Goal: Task Accomplishment & Management: Use online tool/utility

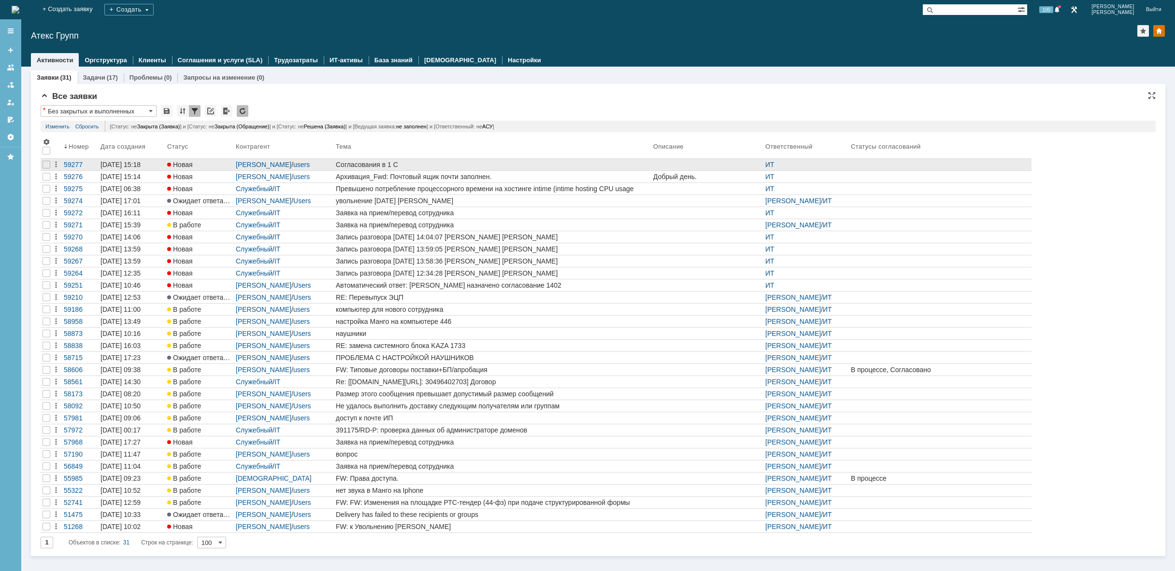
click at [427, 164] on div "Согласования в 1 С" at bounding box center [493, 165] width 314 height 8
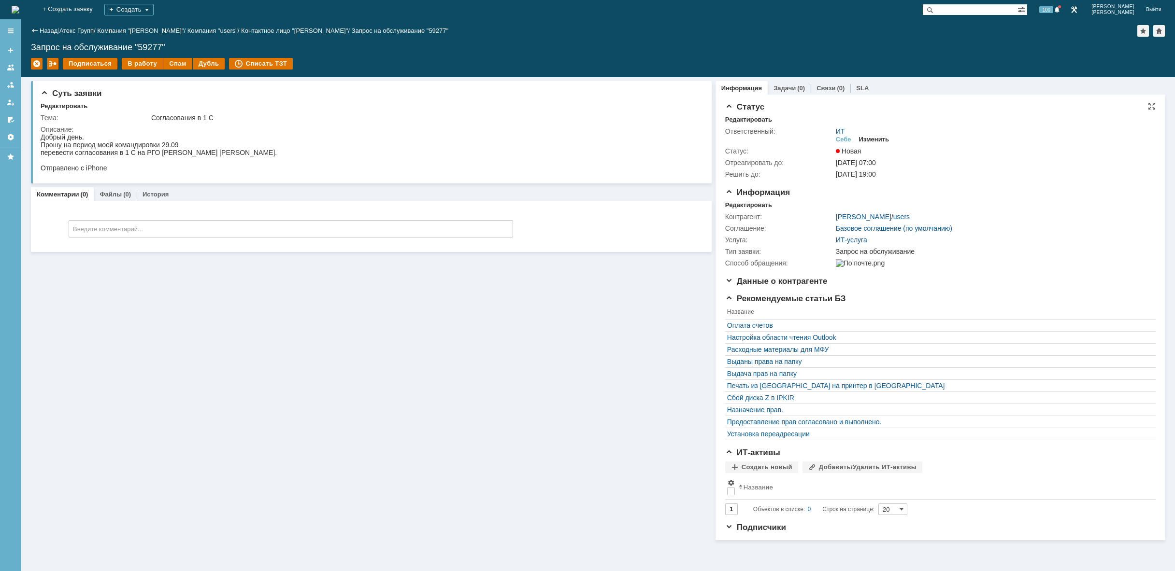
click at [878, 140] on div "Изменить" at bounding box center [874, 140] width 30 height 8
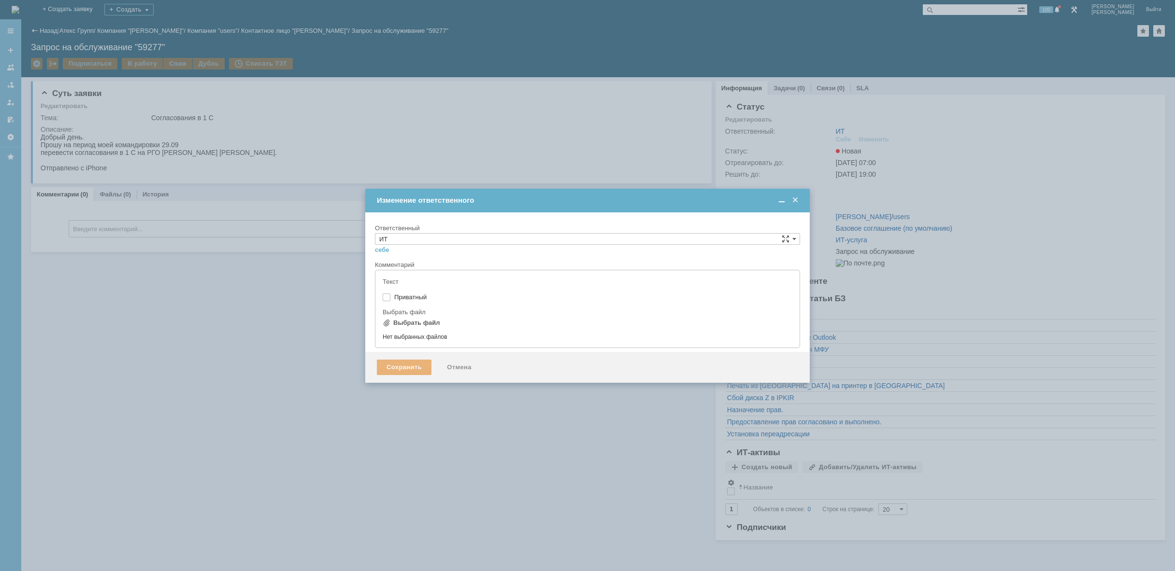
type input "[не указано]"
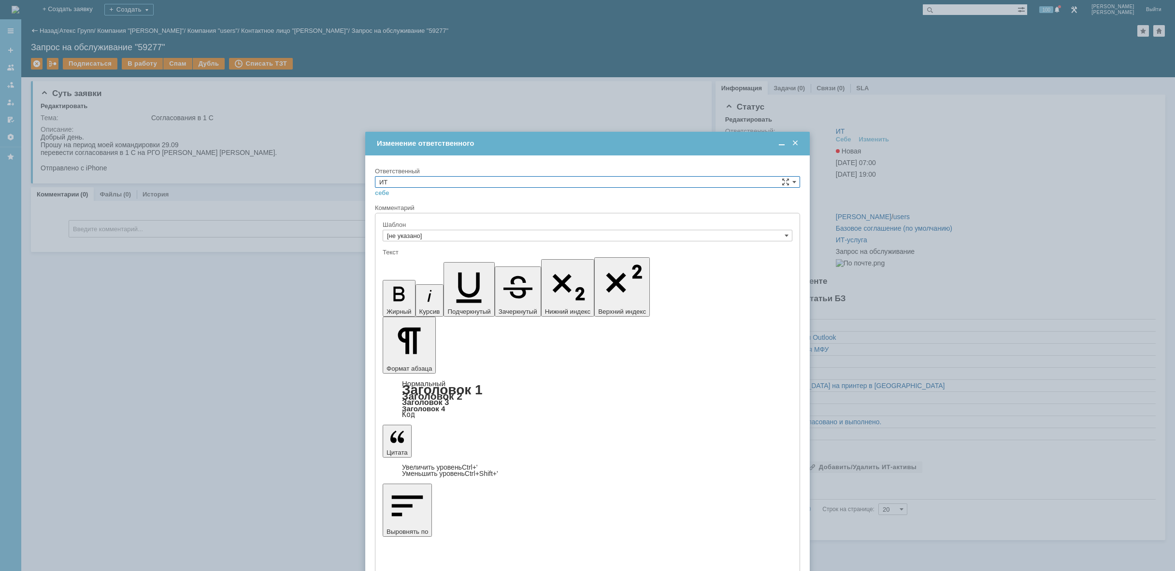
click at [489, 186] on input "ИТ" at bounding box center [587, 182] width 425 height 12
click at [462, 258] on span "АСУ" at bounding box center [587, 262] width 416 height 8
type input "АСУ"
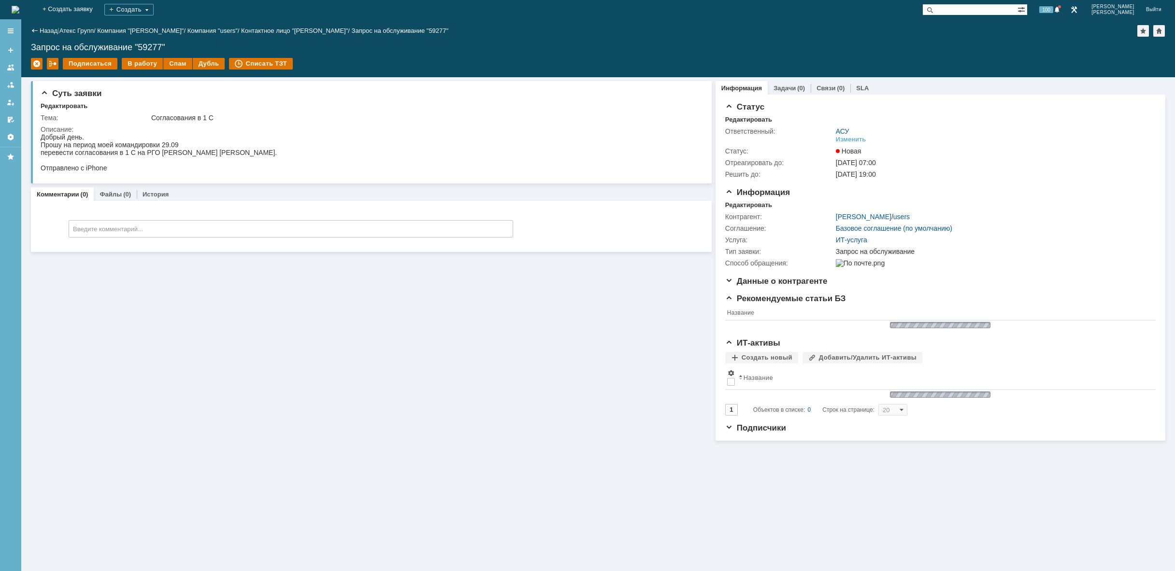
click at [19, 13] on img at bounding box center [16, 10] width 8 height 8
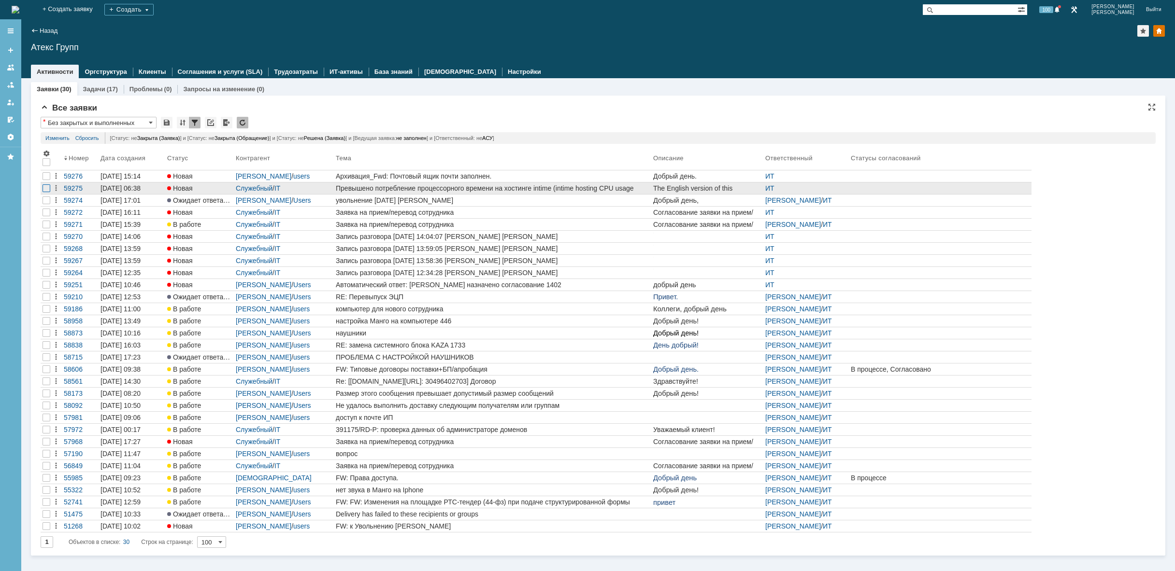
click at [48, 188] on div at bounding box center [47, 189] width 8 height 8
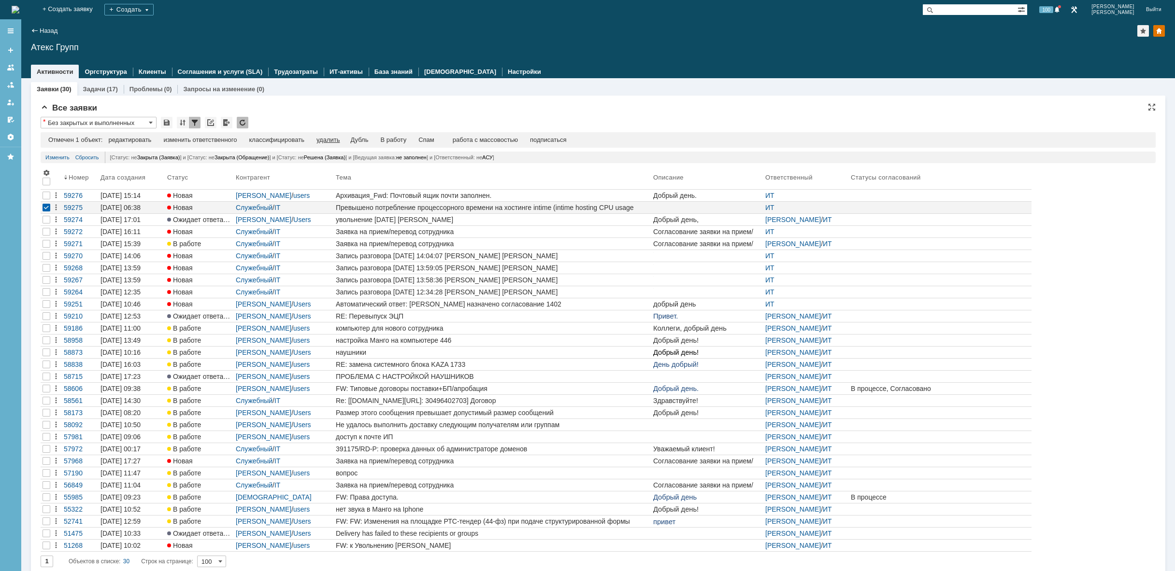
click at [330, 140] on div "удалить" at bounding box center [327, 140] width 23 height 8
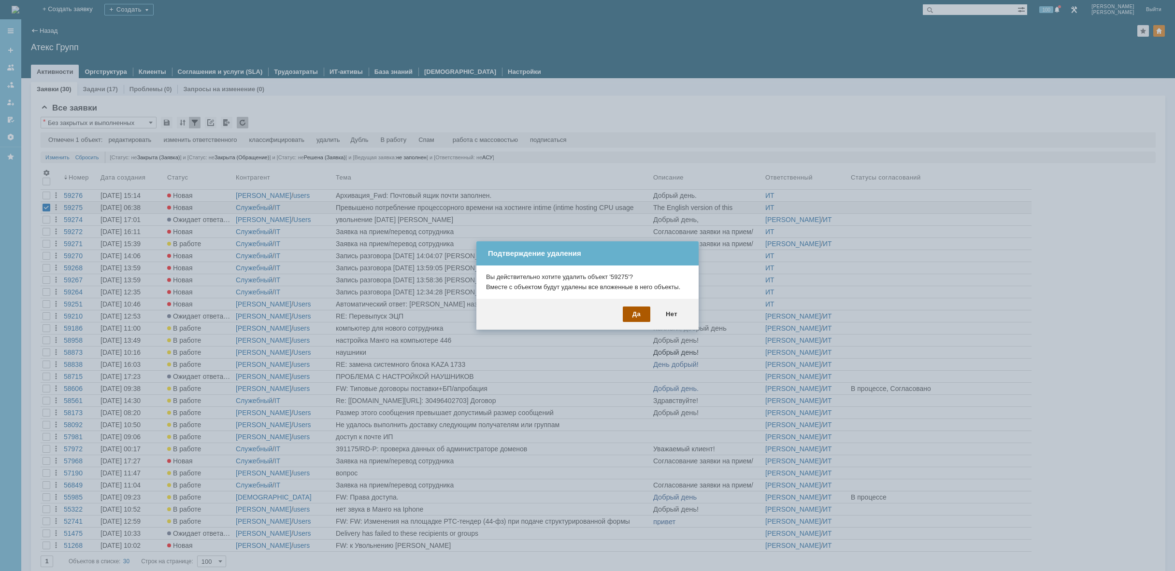
click at [645, 316] on div "Да" at bounding box center [637, 314] width 28 height 15
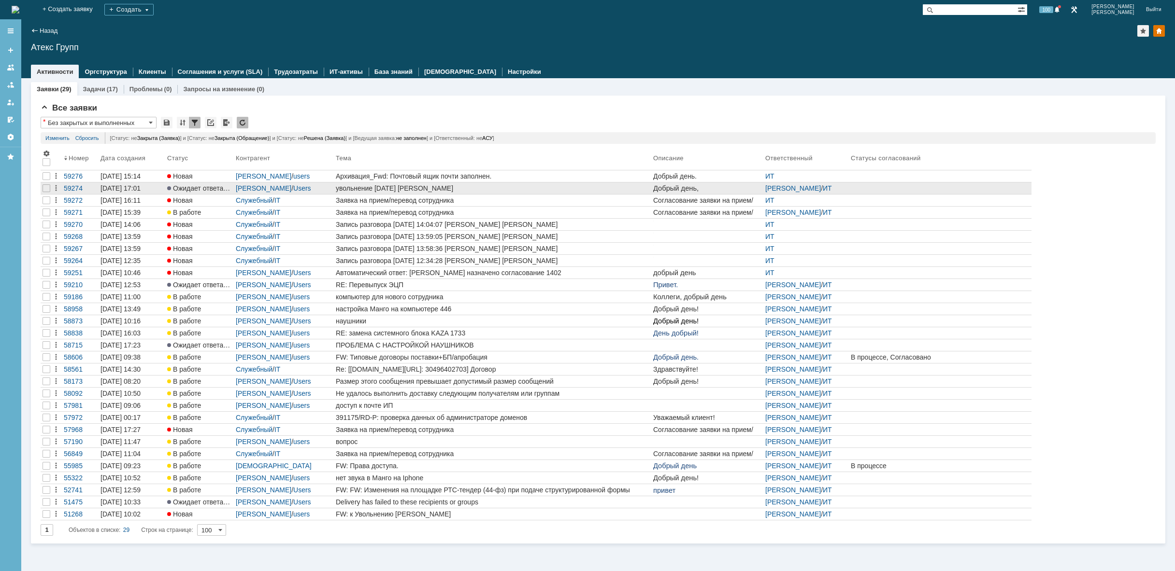
click at [387, 187] on div "увольнение [DATE] [PERSON_NAME]" at bounding box center [493, 189] width 314 height 8
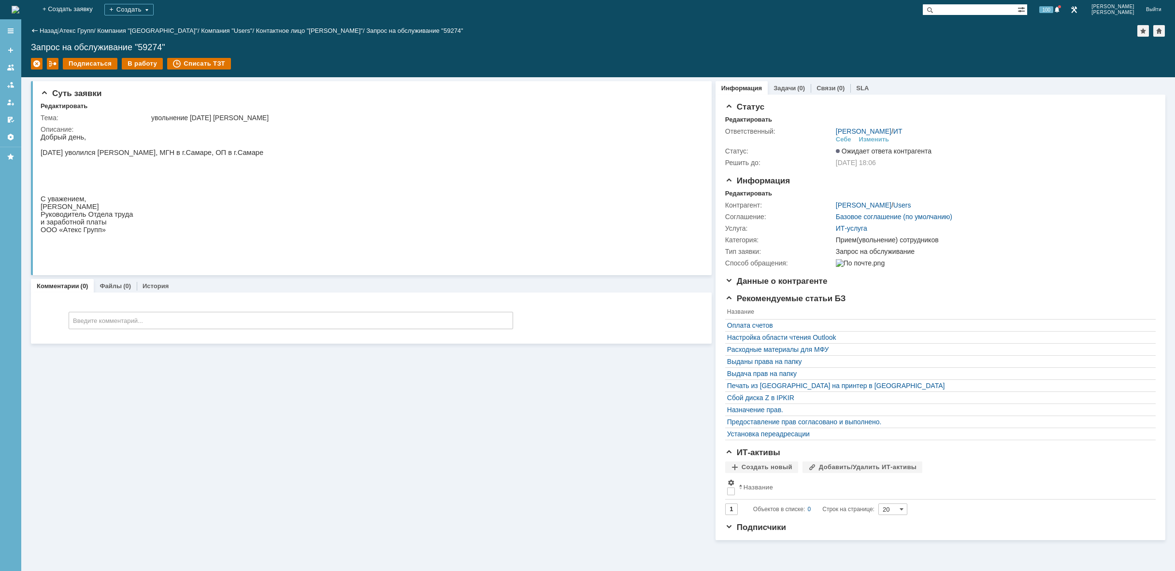
click at [19, 14] on img at bounding box center [16, 10] width 8 height 8
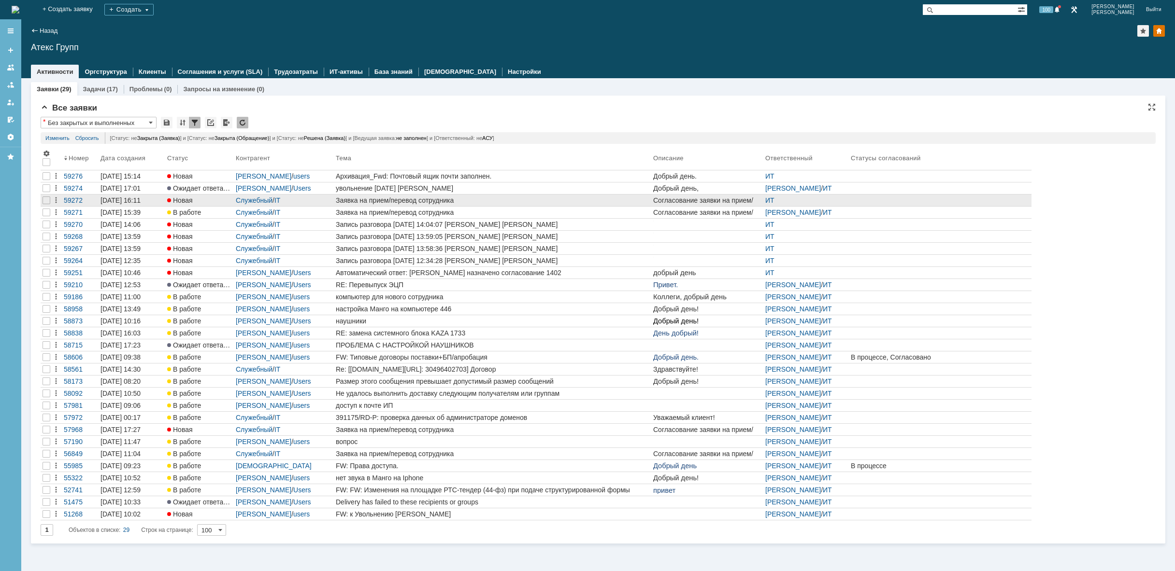
click at [374, 204] on div "Заявка на прием/перевод сотрудника" at bounding box center [493, 201] width 314 height 8
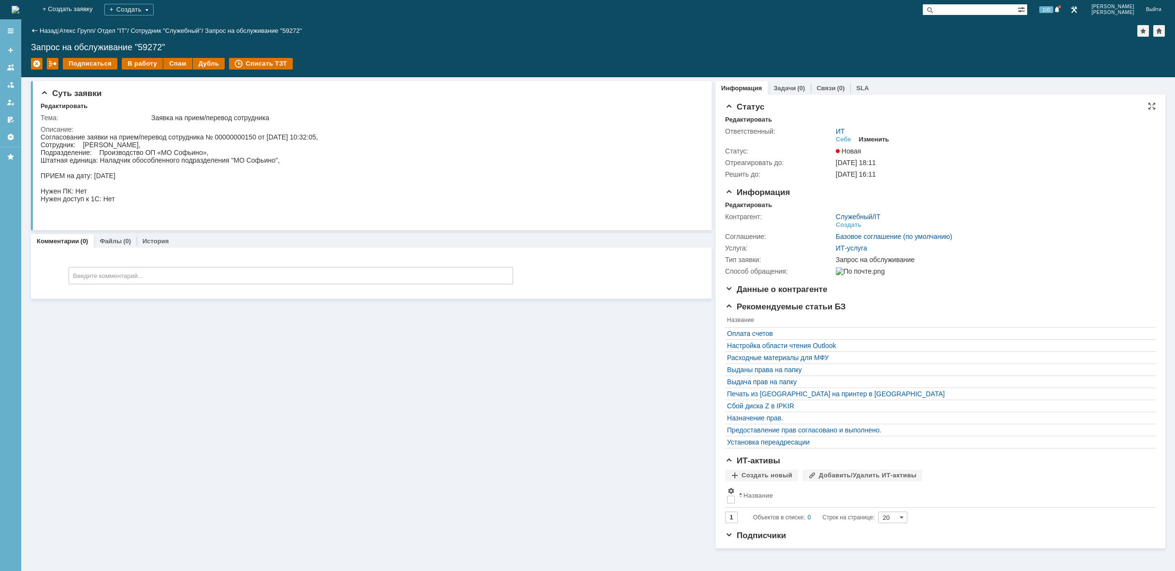
click at [865, 139] on div "Изменить" at bounding box center [874, 140] width 30 height 8
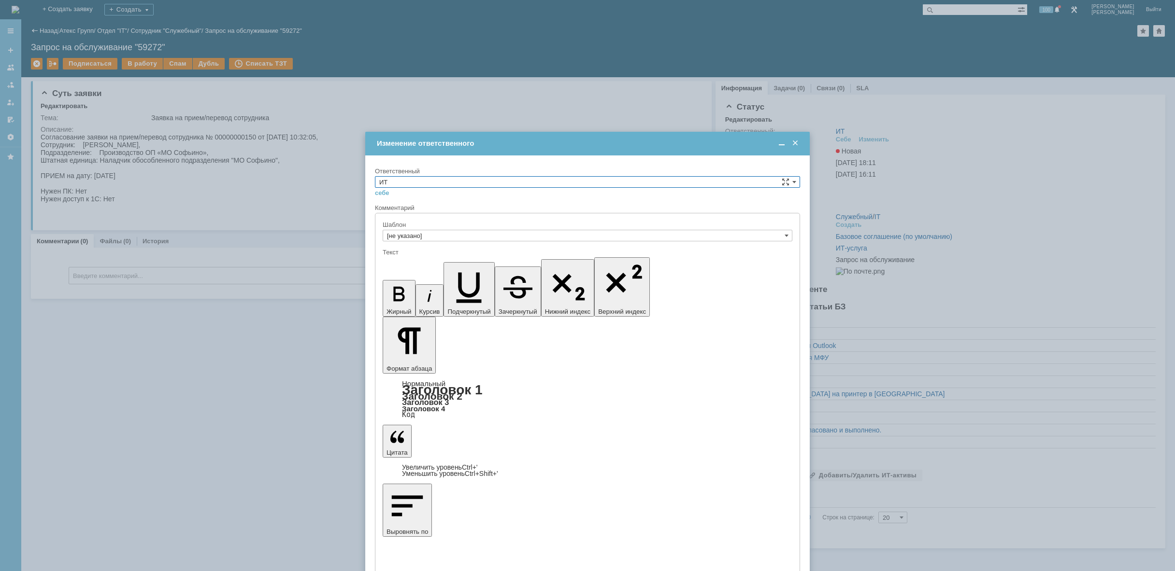
click at [632, 181] on input "ИТ" at bounding box center [587, 182] width 425 height 12
click at [457, 259] on span "АСУ" at bounding box center [587, 262] width 416 height 8
type input "АСУ"
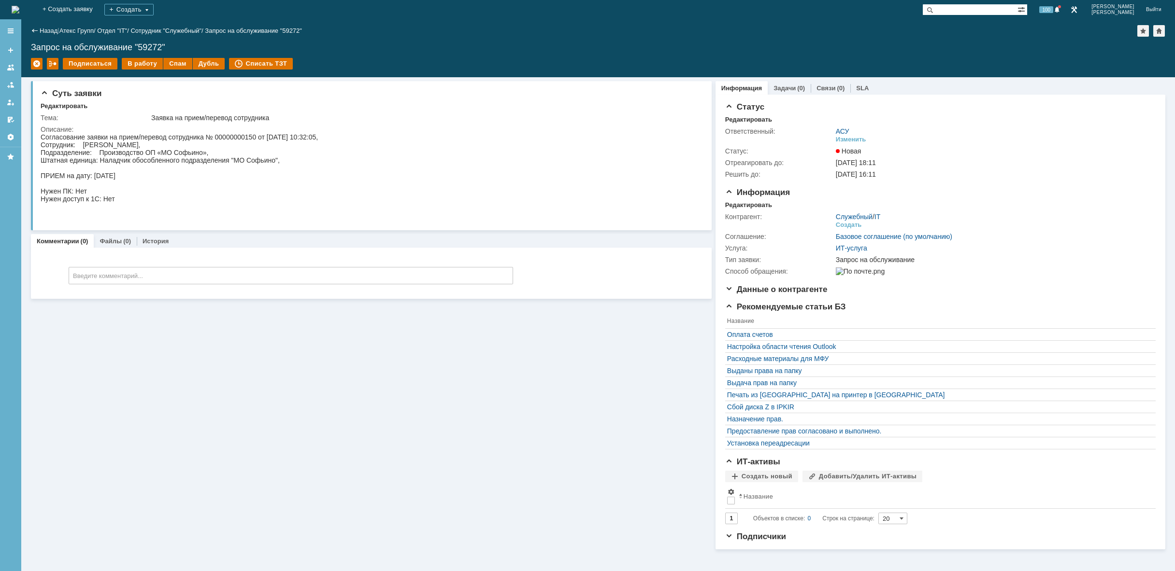
click at [19, 11] on img at bounding box center [16, 10] width 8 height 8
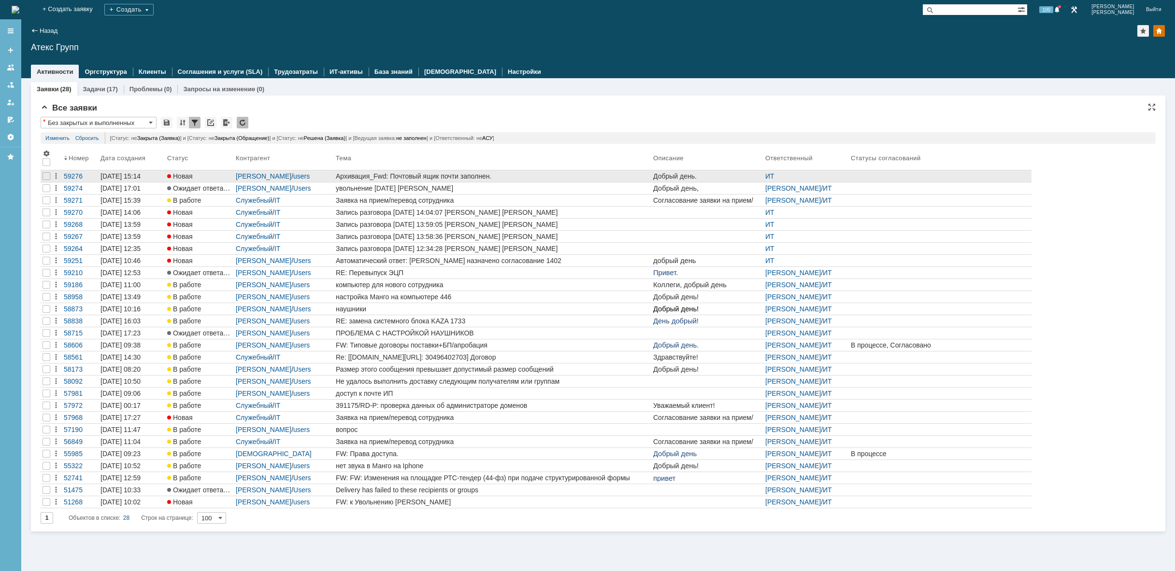
click at [490, 177] on div "Архивация_Fwd: Почтовый ящик почти заполнен." at bounding box center [493, 176] width 314 height 8
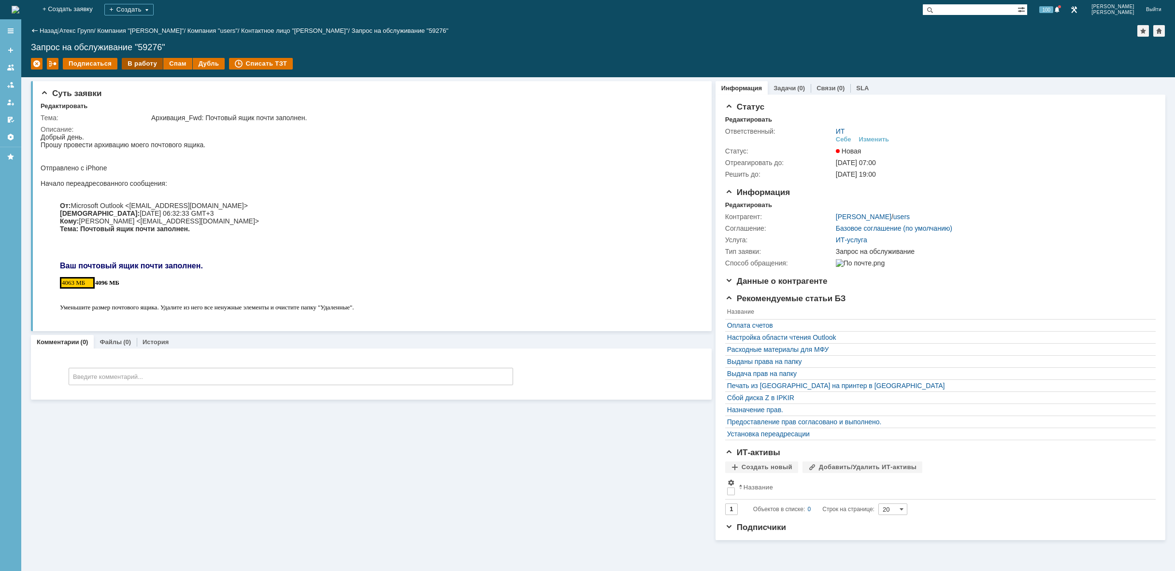
click at [140, 64] on div "В работу" at bounding box center [142, 64] width 41 height 12
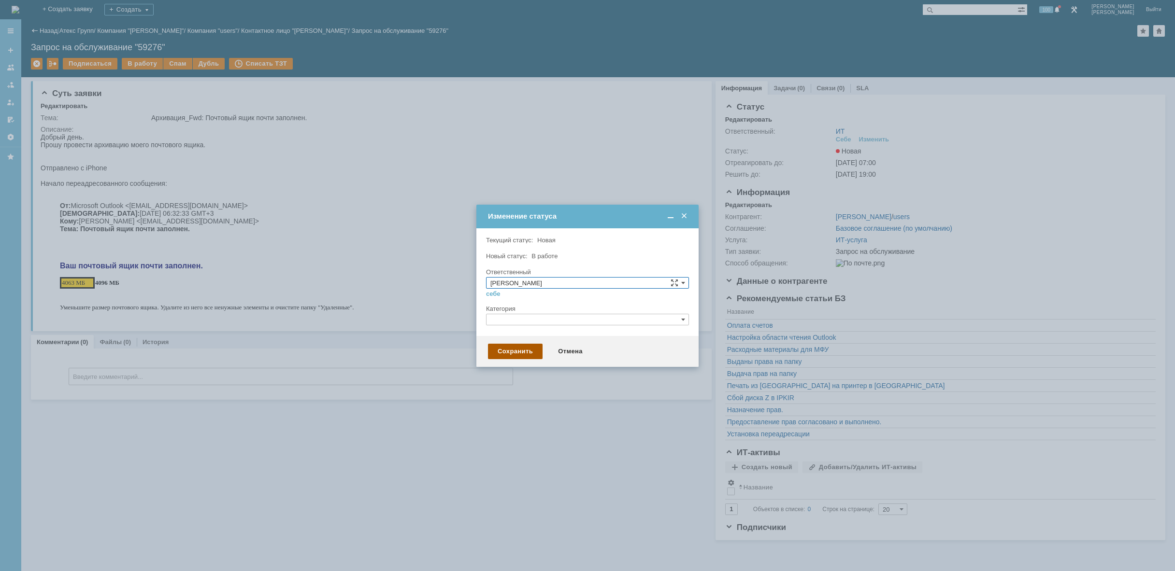
click at [529, 358] on div "Сохранить" at bounding box center [515, 351] width 55 height 15
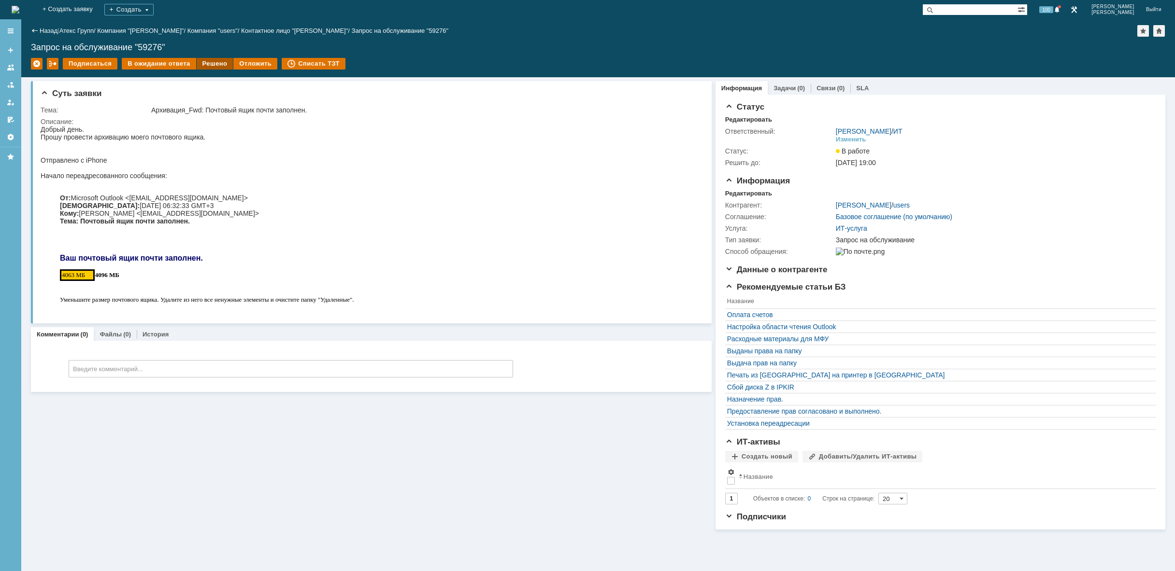
click at [203, 62] on div "Решено" at bounding box center [215, 64] width 37 height 12
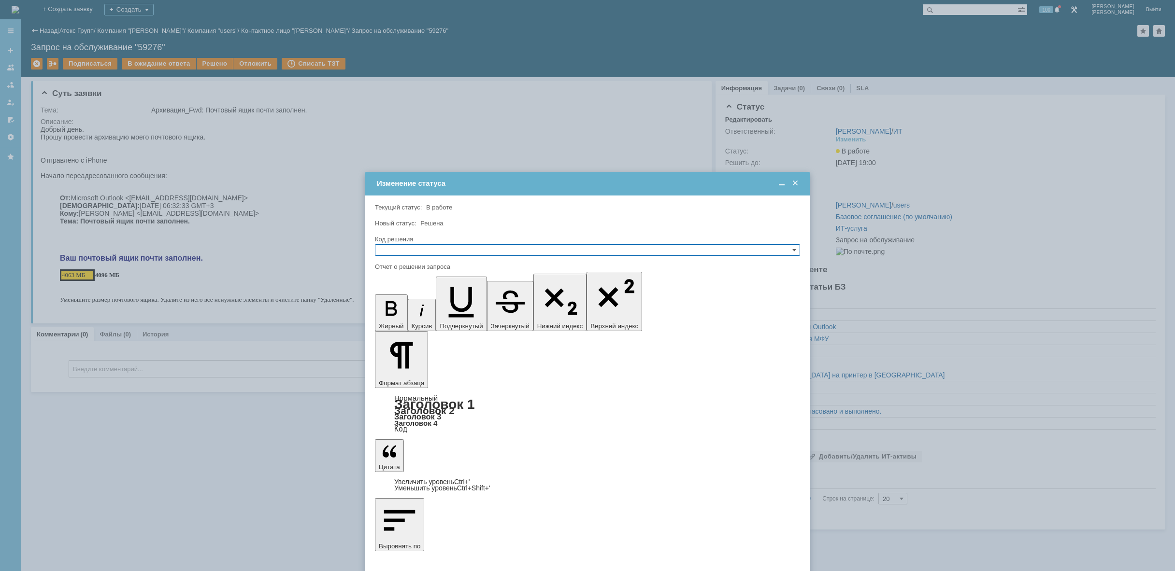
click at [567, 245] on input "text" at bounding box center [587, 250] width 425 height 12
drag, startPoint x: 418, startPoint y: 299, endPoint x: 43, endPoint y: 13, distance: 472.2
click at [418, 299] on span "Решено" at bounding box center [587, 297] width 416 height 8
type input "Решено"
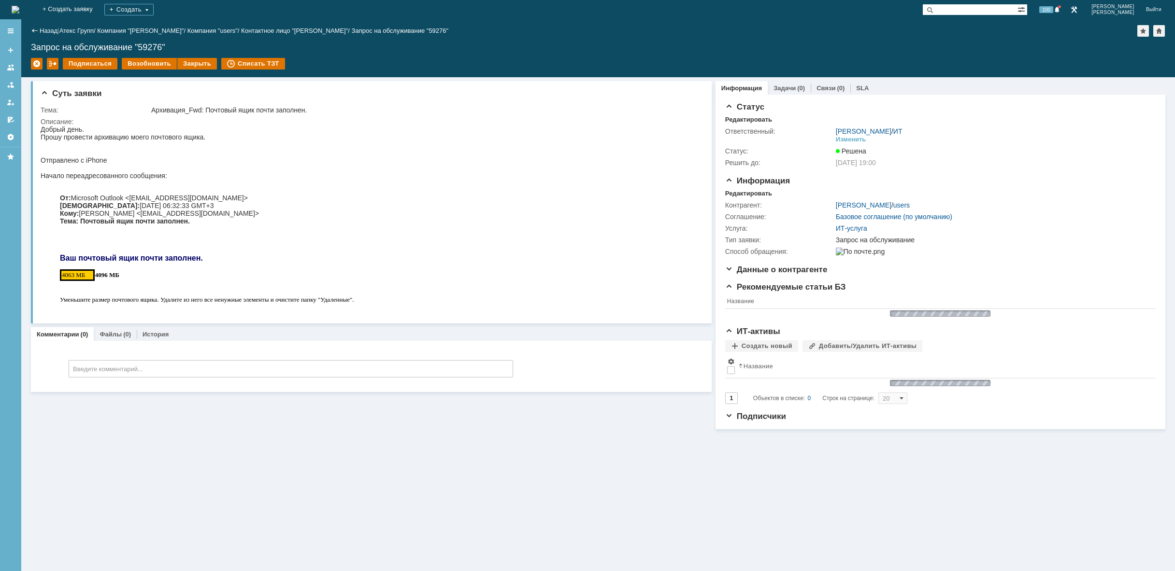
click at [19, 8] on img at bounding box center [16, 10] width 8 height 8
